Goal: Information Seeking & Learning: Check status

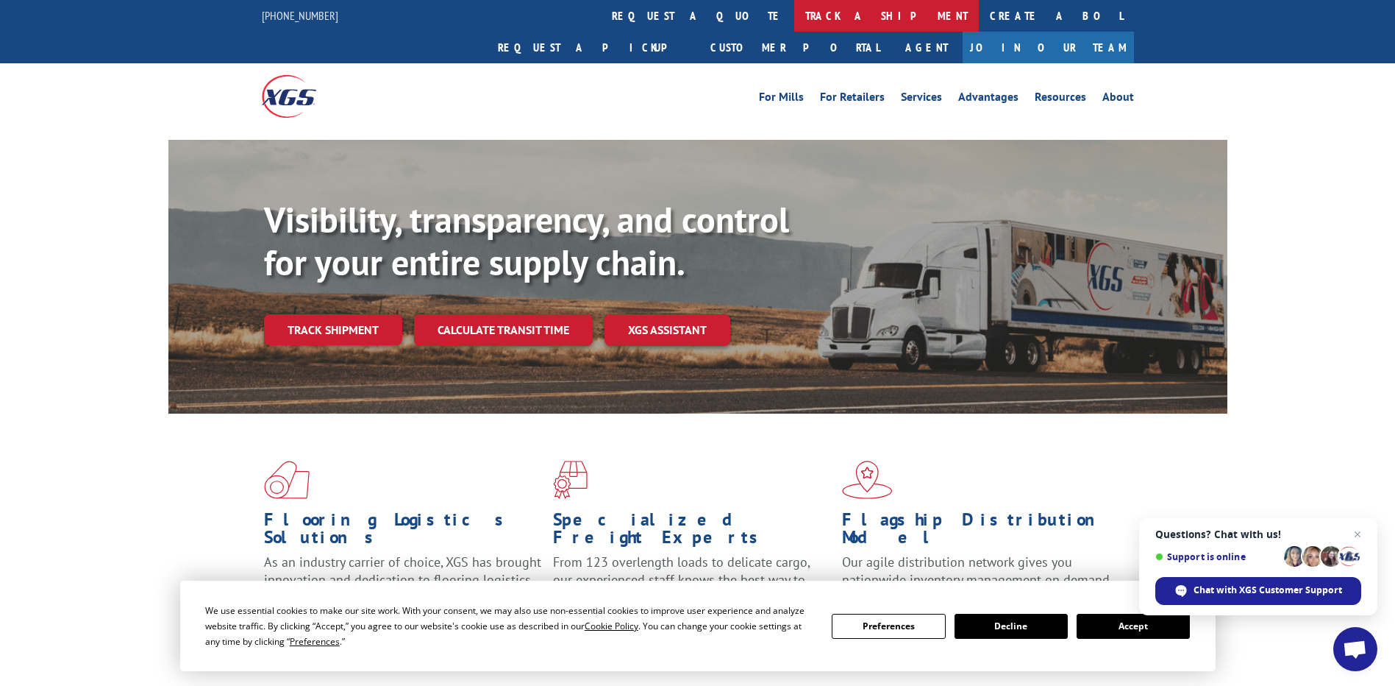
click at [794, 26] on link "track a shipment" at bounding box center [886, 16] width 185 height 32
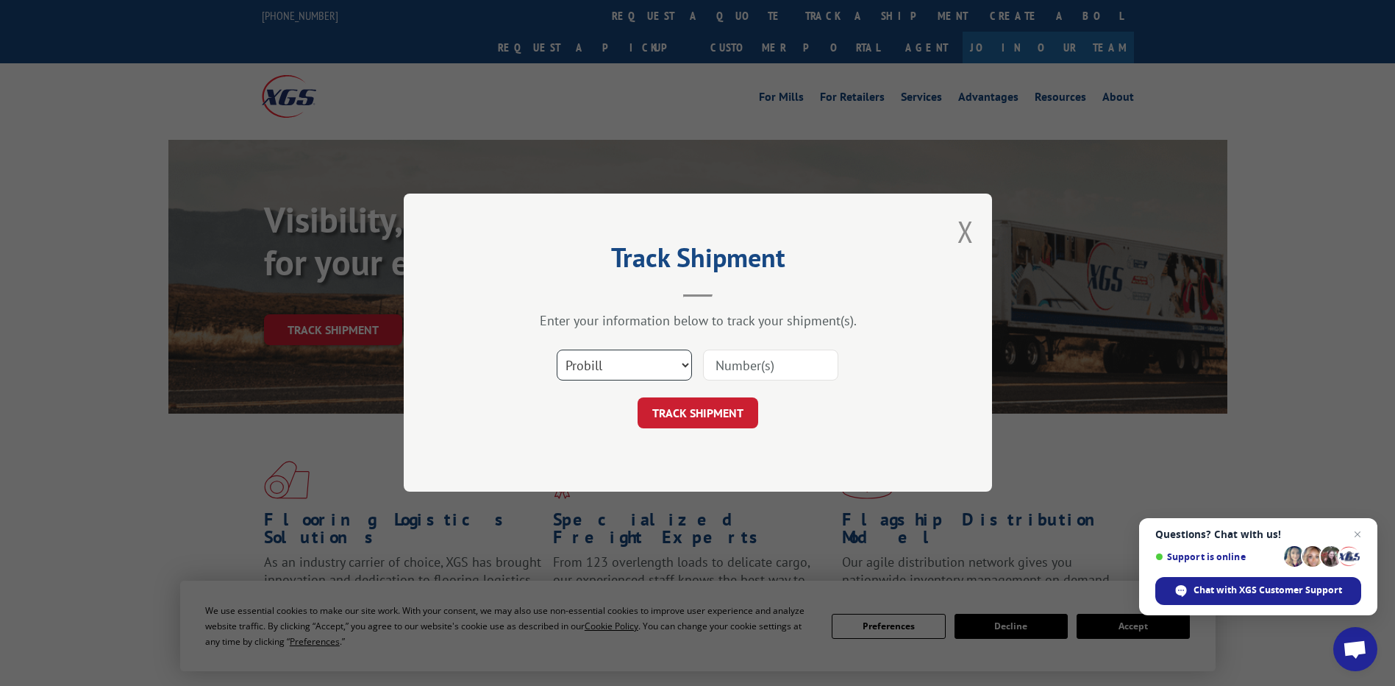
drag, startPoint x: 591, startPoint y: 368, endPoint x: 591, endPoint y: 380, distance: 11.8
click at [591, 368] on select "Select category... Probill BOL PO" at bounding box center [624, 365] width 135 height 31
select select "po"
click at [557, 350] on select "Select category... Probill BOL PO" at bounding box center [624, 365] width 135 height 31
click at [716, 366] on input at bounding box center [770, 365] width 135 height 31
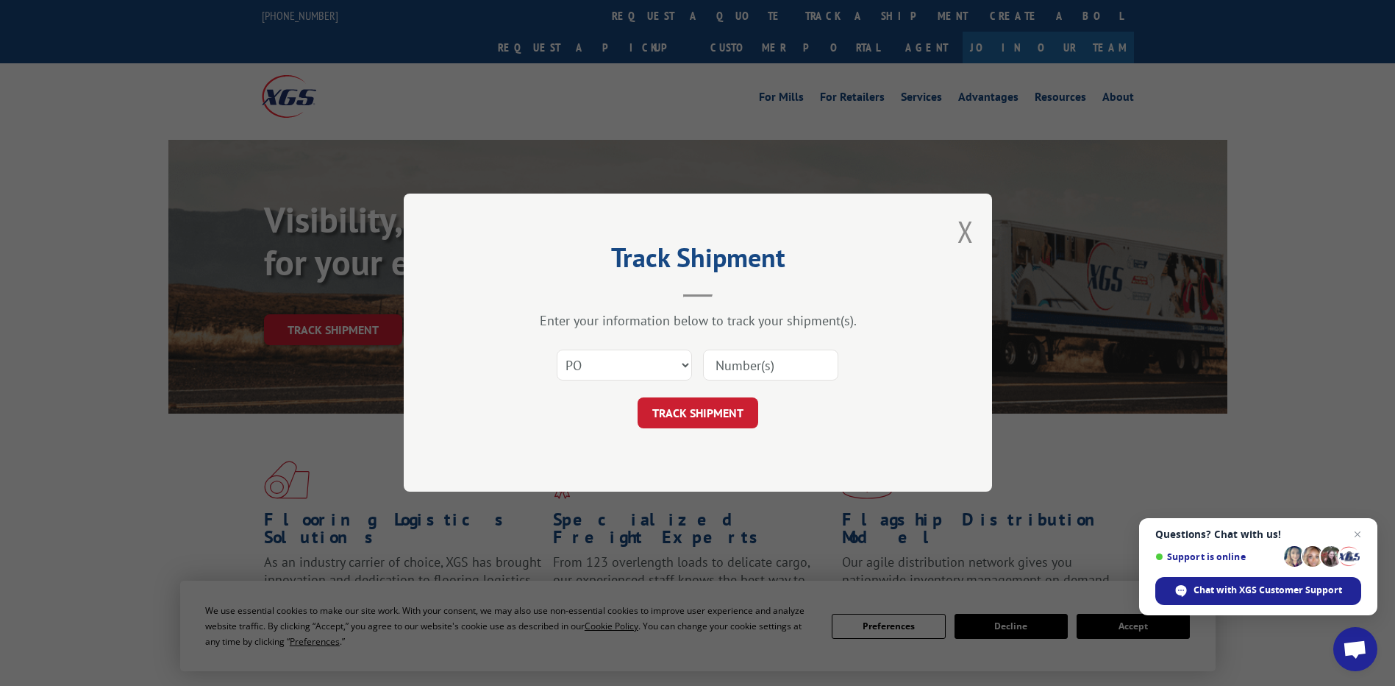
paste input "16517311"
type input "16517311"
click at [723, 413] on button "TRACK SHIPMENT" at bounding box center [698, 413] width 121 height 31
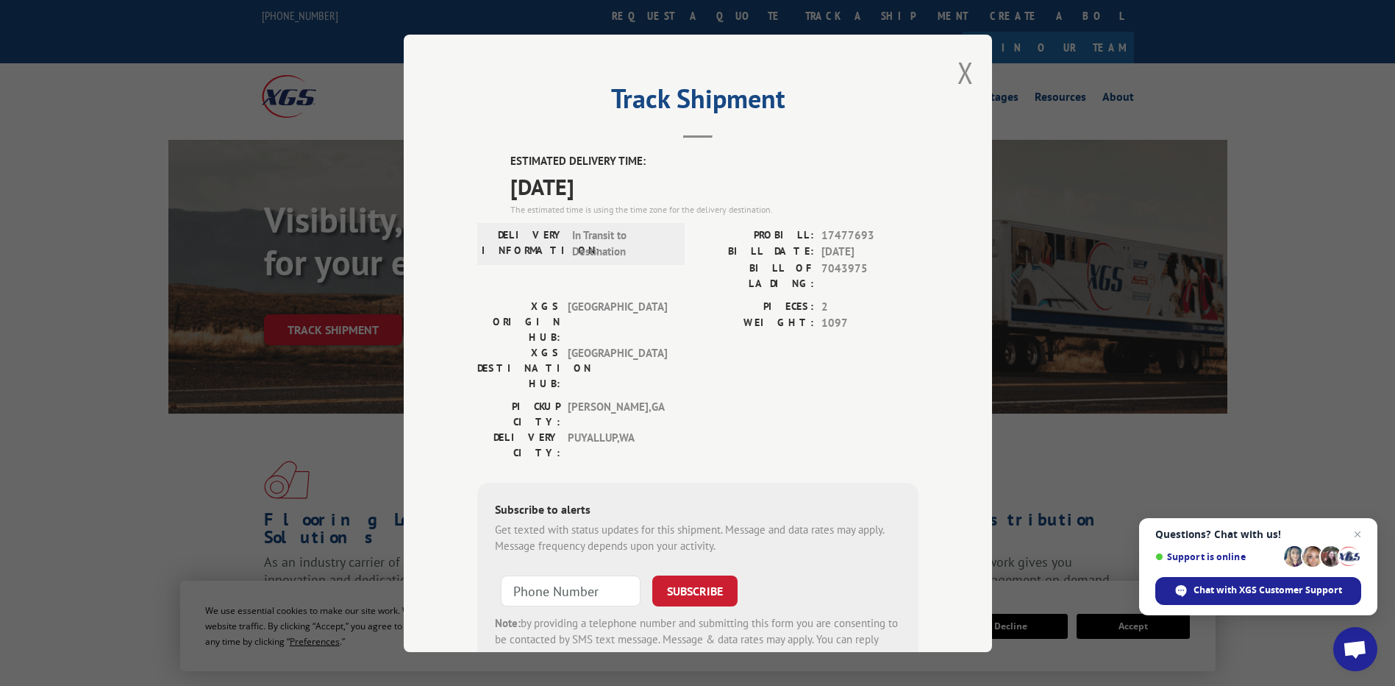
drag, startPoint x: 627, startPoint y: 194, endPoint x: 440, endPoint y: 135, distance: 195.9
click at [440, 135] on div "Track Shipment ESTIMATED DELIVERY TIME: [DATE] The estimated time is using the …" at bounding box center [698, 343] width 589 height 617
copy div "Track Shipment ESTIMATED DELIVERY TIME: [DATE]"
